Goal: Transaction & Acquisition: Purchase product/service

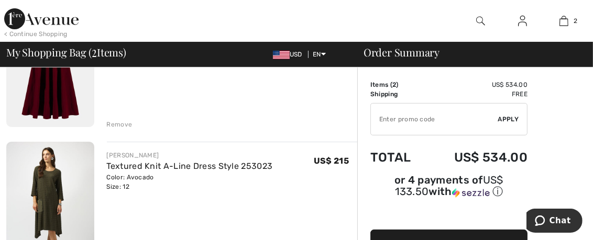
scroll to position [163, 0]
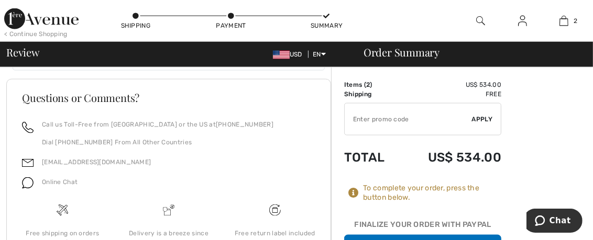
scroll to position [1086, 0]
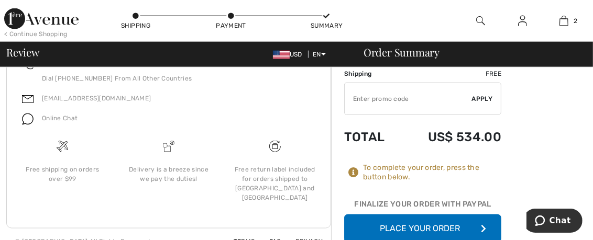
drag, startPoint x: 599, startPoint y: 25, endPoint x: 30, endPoint y: 8, distance: 569.8
click at [414, 217] on button "Place Your Order" at bounding box center [422, 228] width 157 height 28
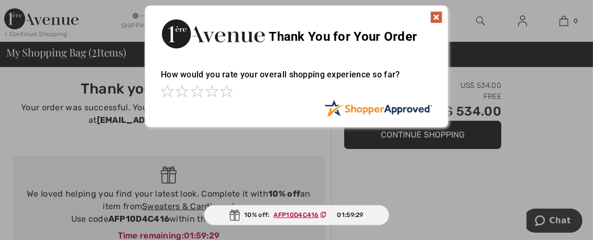
click at [434, 15] on img at bounding box center [436, 17] width 13 height 13
